Goal: Task Accomplishment & Management: Manage account settings

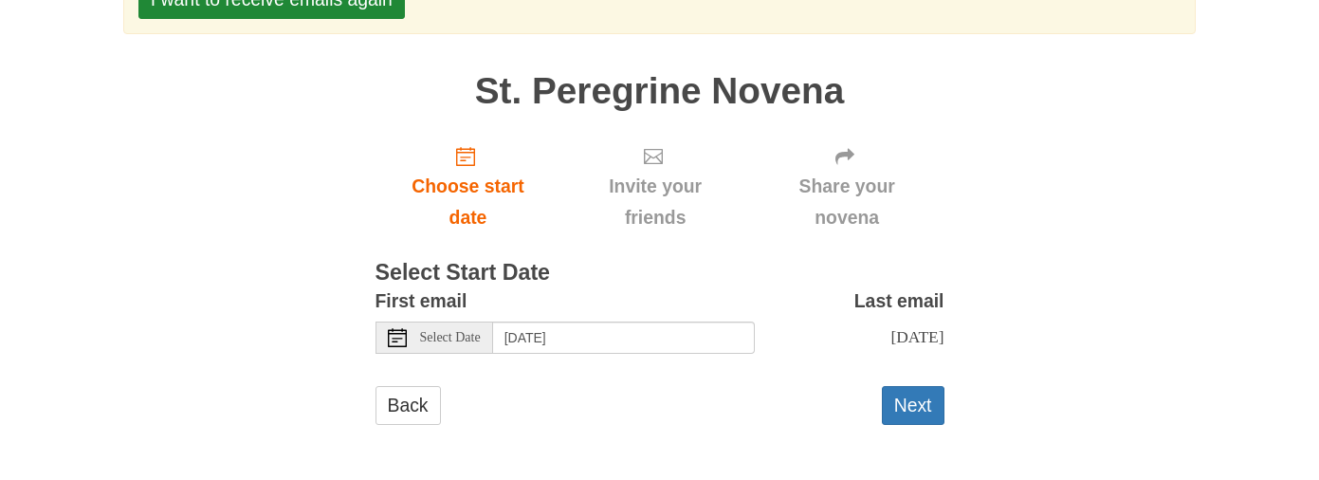
scroll to position [384, 0]
click at [458, 233] on span "Choose start date" at bounding box center [468, 202] width 148 height 63
click at [554, 321] on input "[DATE]" at bounding box center [624, 337] width 262 height 32
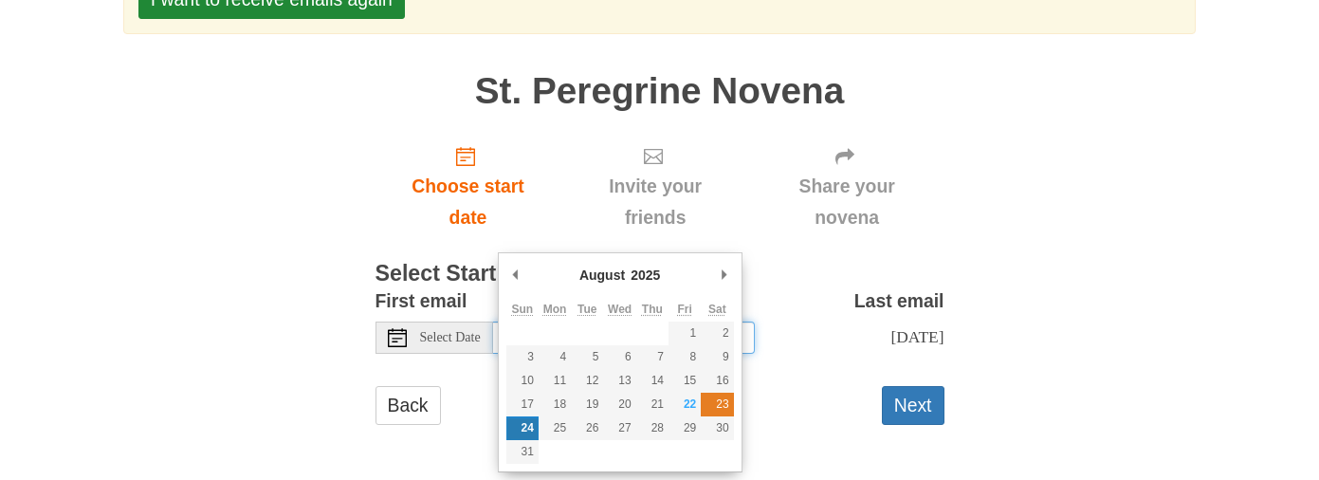
type input "[DATE]"
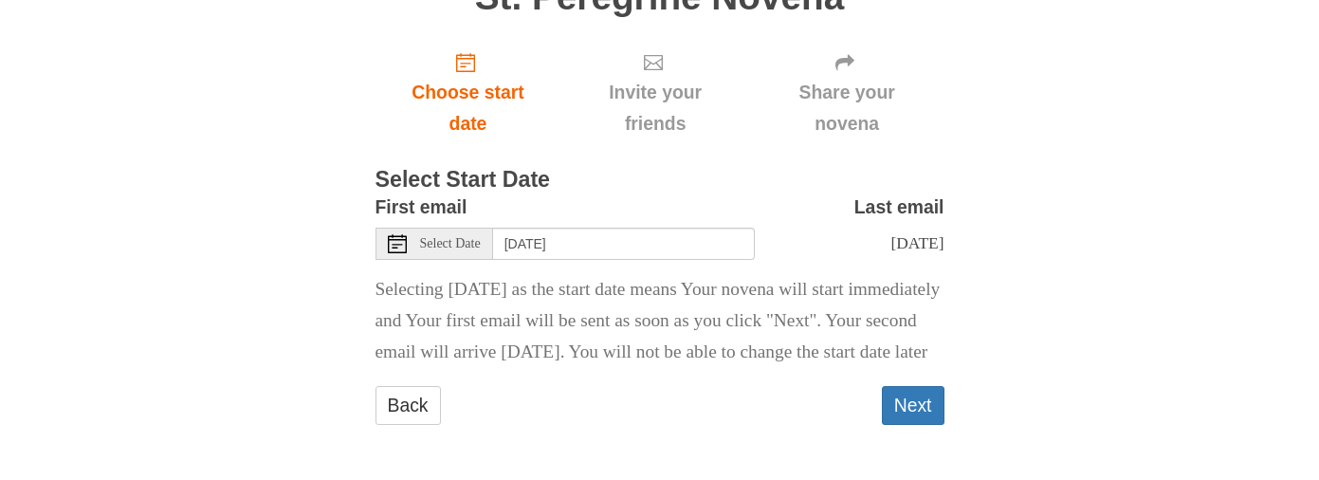
scroll to position [612, 0]
click at [903, 386] on button "Next" at bounding box center [913, 405] width 63 height 39
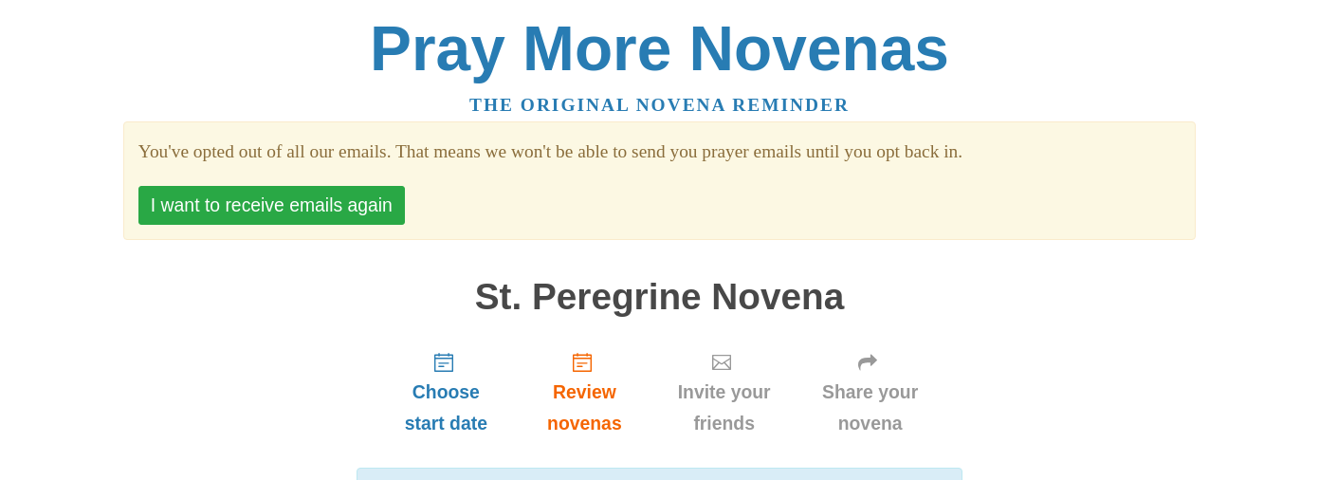
click at [334, 225] on button "I want to receive emails again" at bounding box center [271, 205] width 266 height 39
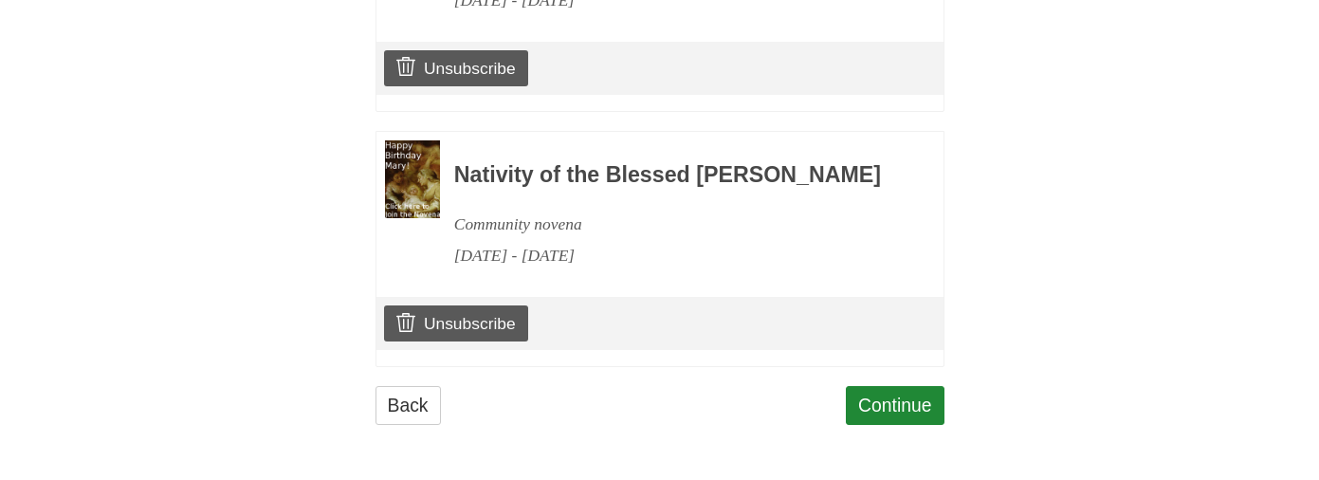
scroll to position [1588, 0]
click at [442, 306] on link "Unsubscribe" at bounding box center [455, 323] width 143 height 36
click at [491, 86] on link "Unsubscribe" at bounding box center [455, 68] width 143 height 36
